Goal: Task Accomplishment & Management: Use online tool/utility

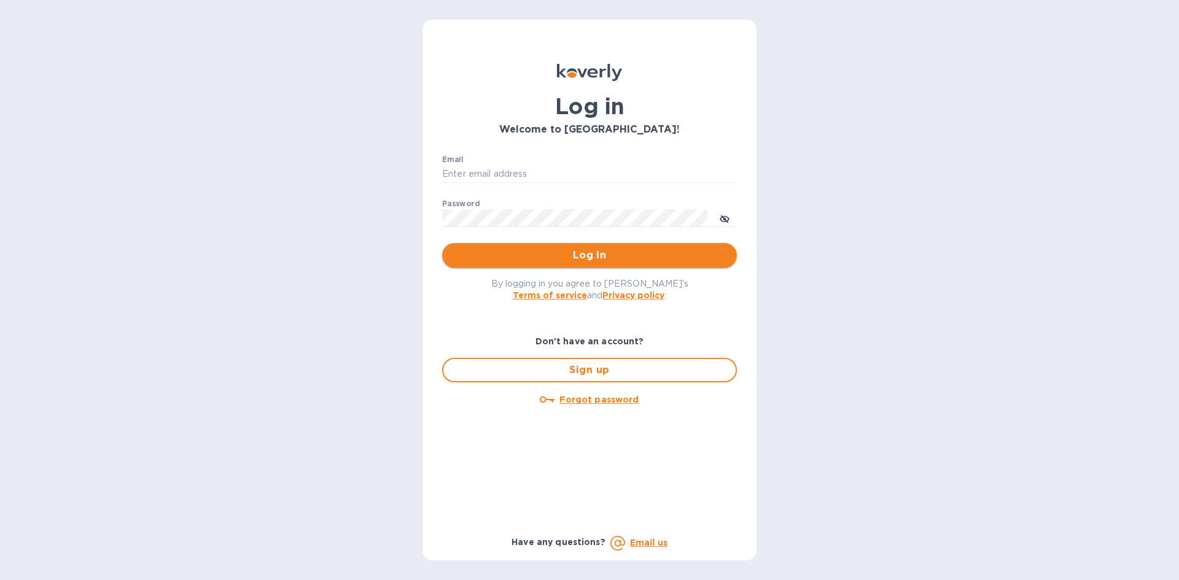
type input "[EMAIL_ADDRESS][DOMAIN_NAME]"
click at [616, 264] on button "Log in" at bounding box center [589, 255] width 295 height 25
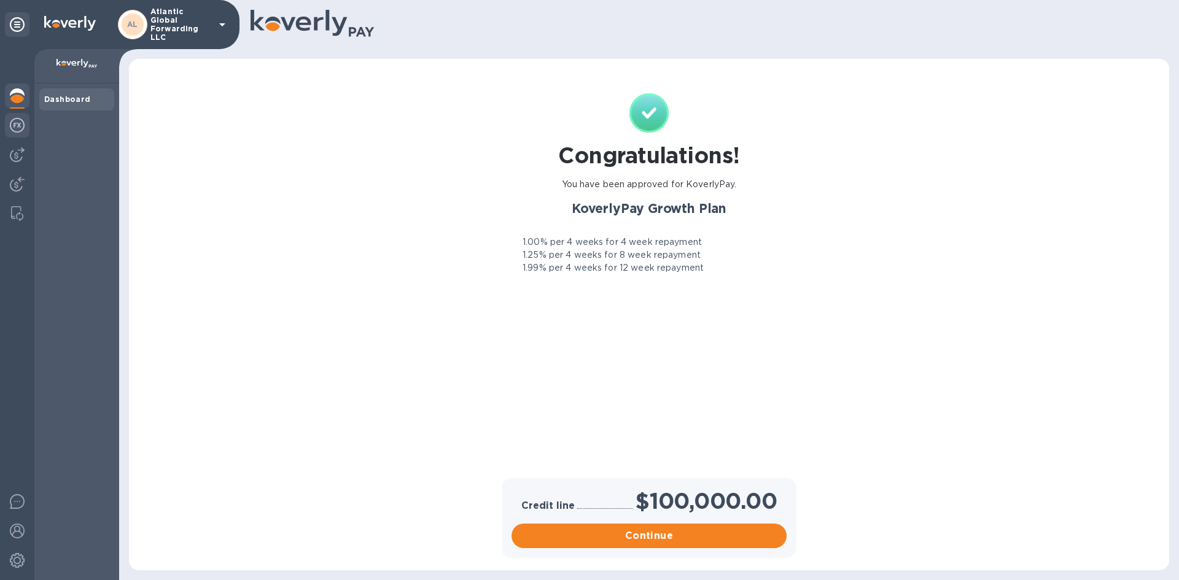
click at [19, 125] on img at bounding box center [17, 125] width 15 height 15
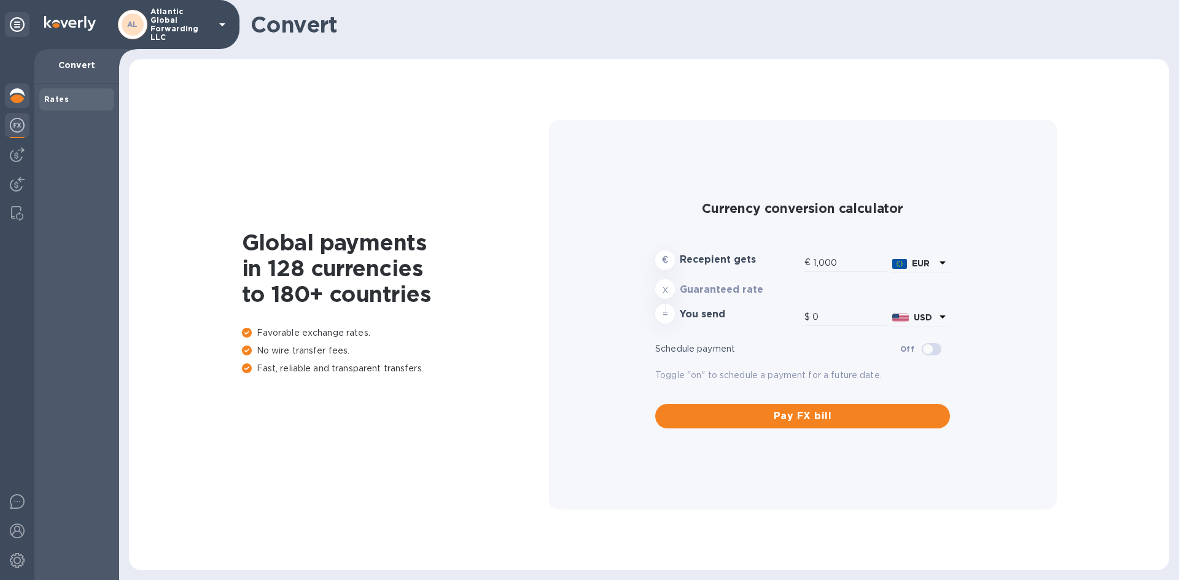
type input "1,167.72"
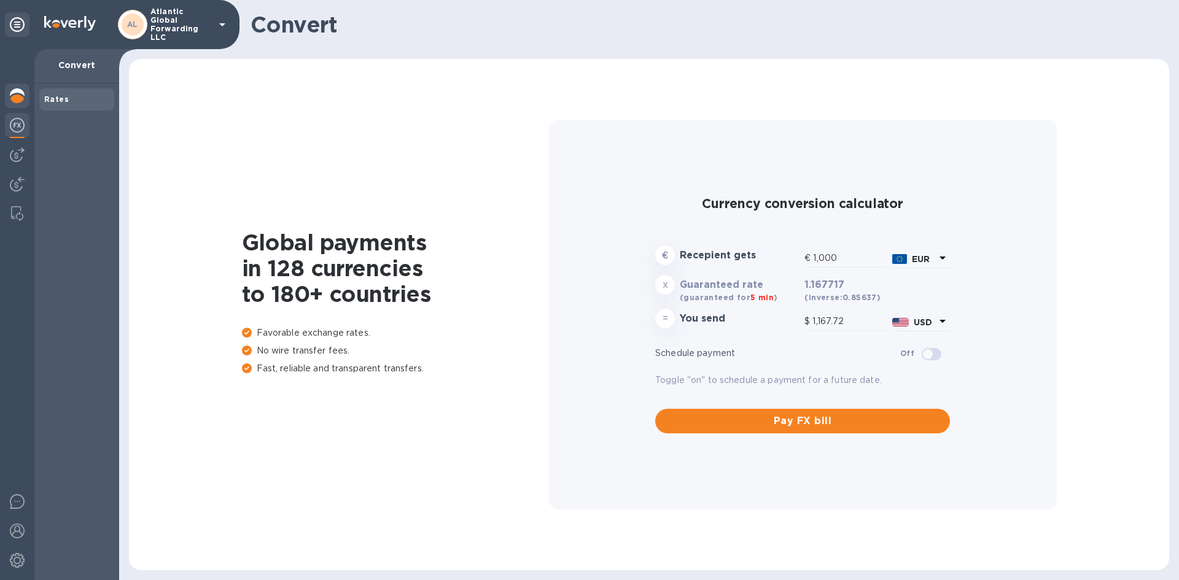
click at [21, 91] on img at bounding box center [17, 95] width 15 height 15
